Goal: Information Seeking & Learning: Learn about a topic

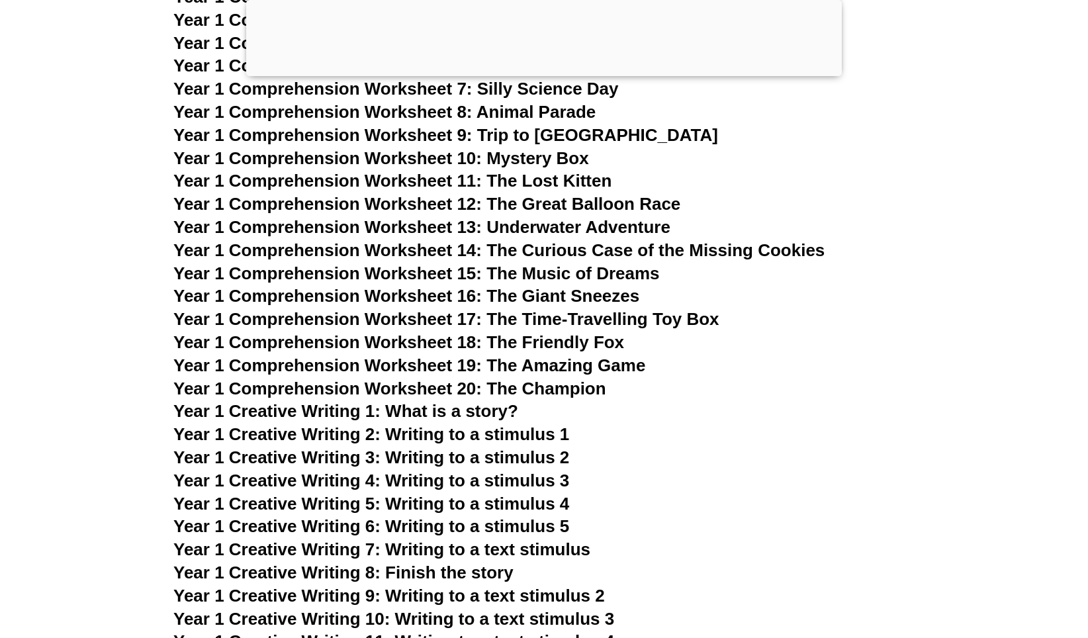
click at [275, 157] on span "Year 1 Comprehension Worksheet 10: Mystery Box" at bounding box center [380, 158] width 415 height 20
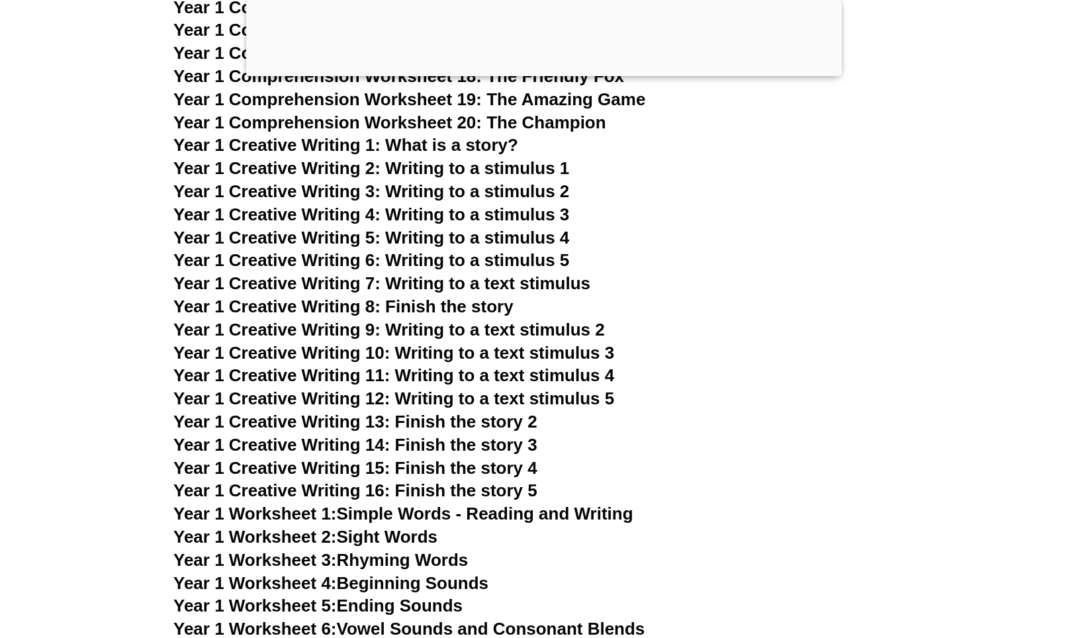
scroll to position [2183, 0]
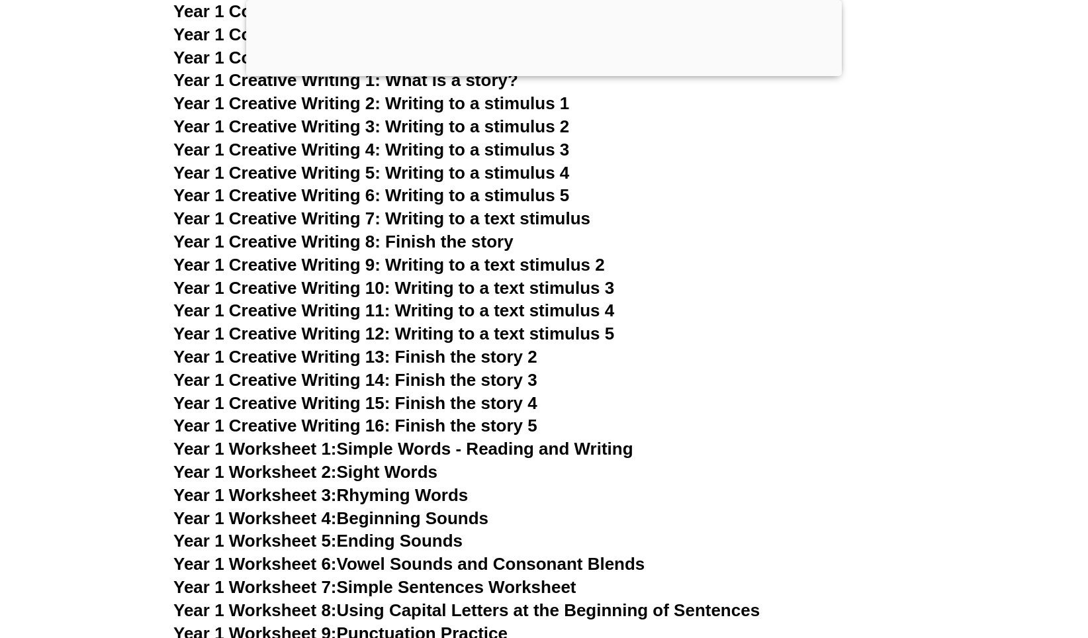
click at [397, 476] on link "Year 1 Worksheet 2: Sight Words" at bounding box center [305, 472] width 264 height 20
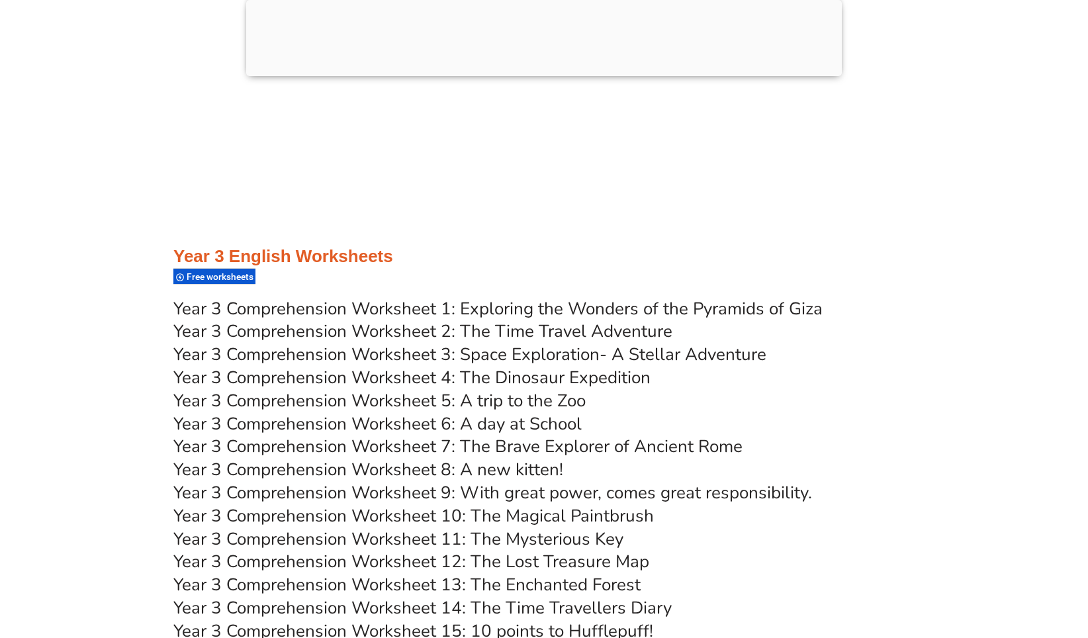
scroll to position [4168, 0]
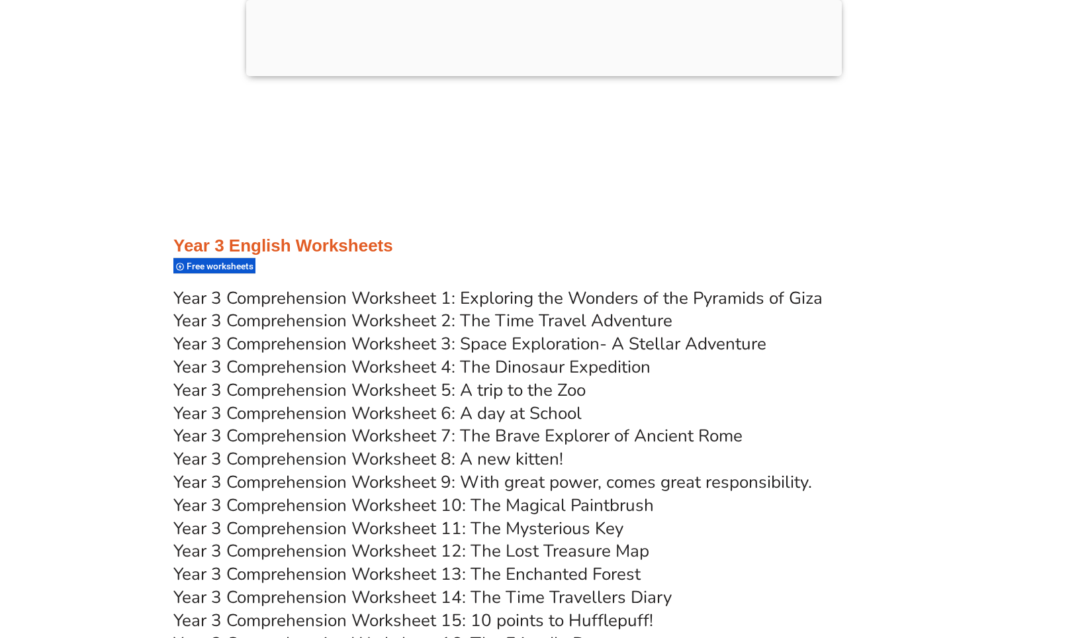
click at [380, 301] on link "Year 3 Comprehension Worksheet 1: Exploring the Wonders of the Pyramids of Giza" at bounding box center [497, 297] width 649 height 23
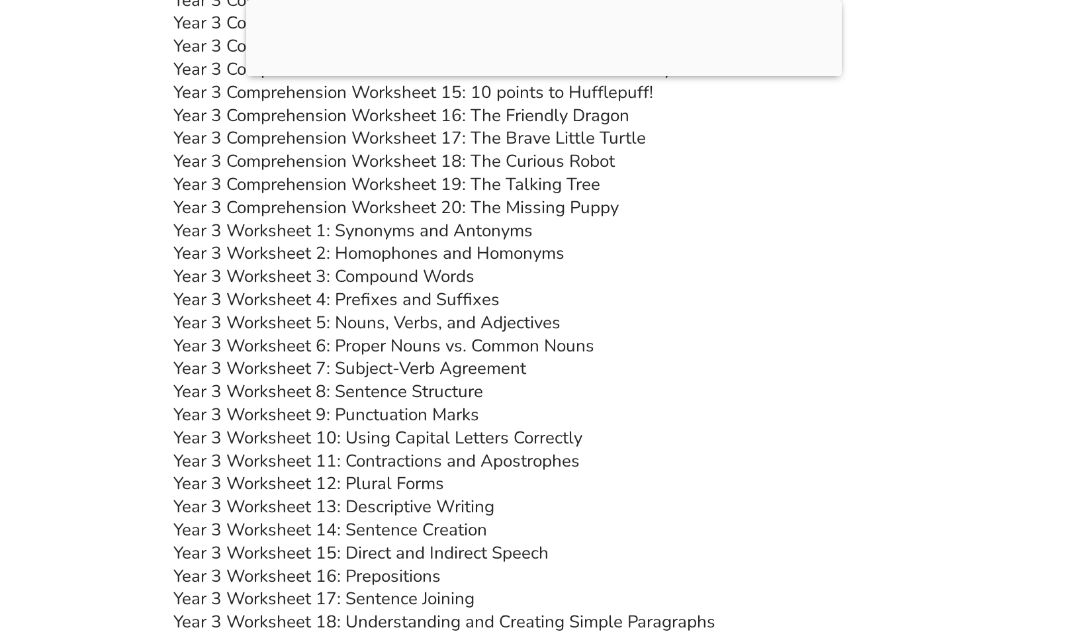
scroll to position [4697, 0]
click at [462, 367] on link "Year 3 Worksheet 7: Subject-Verb Agreement" at bounding box center [349, 366] width 353 height 23
click at [404, 394] on link "Year 3 Worksheet 8: Sentence Structure" at bounding box center [328, 389] width 310 height 23
click at [398, 413] on link "Year 3 Worksheet 9: Punctuation Marks" at bounding box center [326, 413] width 306 height 23
click at [446, 437] on link "Year 3 Worksheet 10: Using Capital Letters Correctly" at bounding box center [377, 436] width 409 height 23
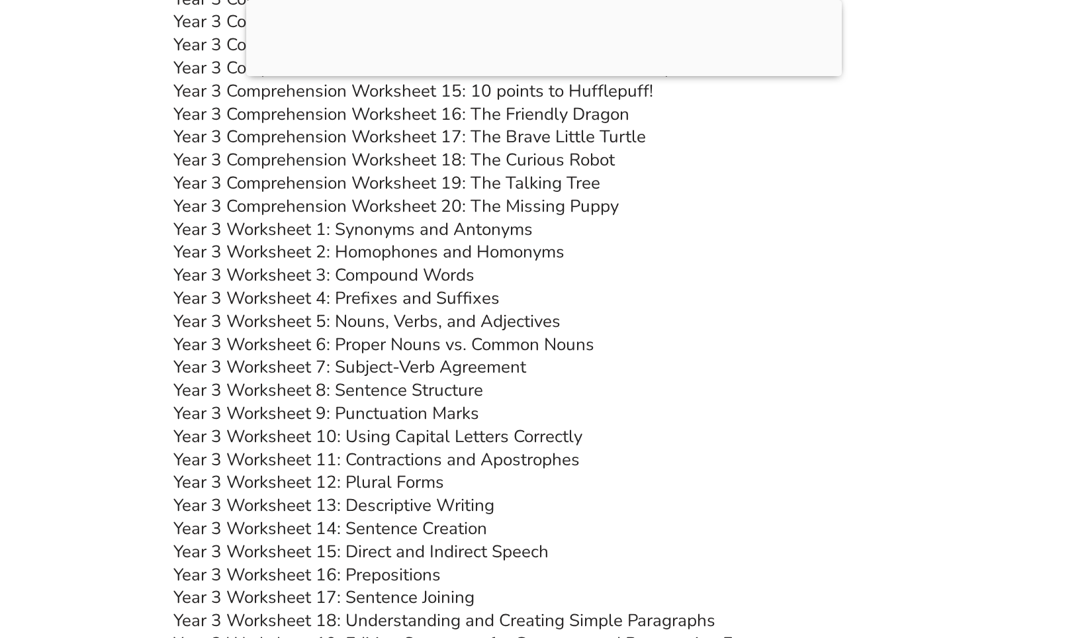
click at [425, 459] on link "Year 3 Worksheet 11: Contractions and Apostrophes" at bounding box center [376, 459] width 406 height 23
click at [393, 482] on link "Year 3 Worksheet 12: Plural Forms" at bounding box center [308, 481] width 271 height 23
click at [417, 502] on link "Year 3 Worksheet 13: Descriptive Writing" at bounding box center [333, 505] width 321 height 23
click at [433, 524] on link "Year 3 Worksheet 14: Sentence Creation" at bounding box center [330, 528] width 314 height 23
click at [472, 345] on link "Year 3 Worksheet 6: Proper Nouns vs. Common Nouns" at bounding box center [383, 344] width 421 height 23
